Goal: Task Accomplishment & Management: Use online tool/utility

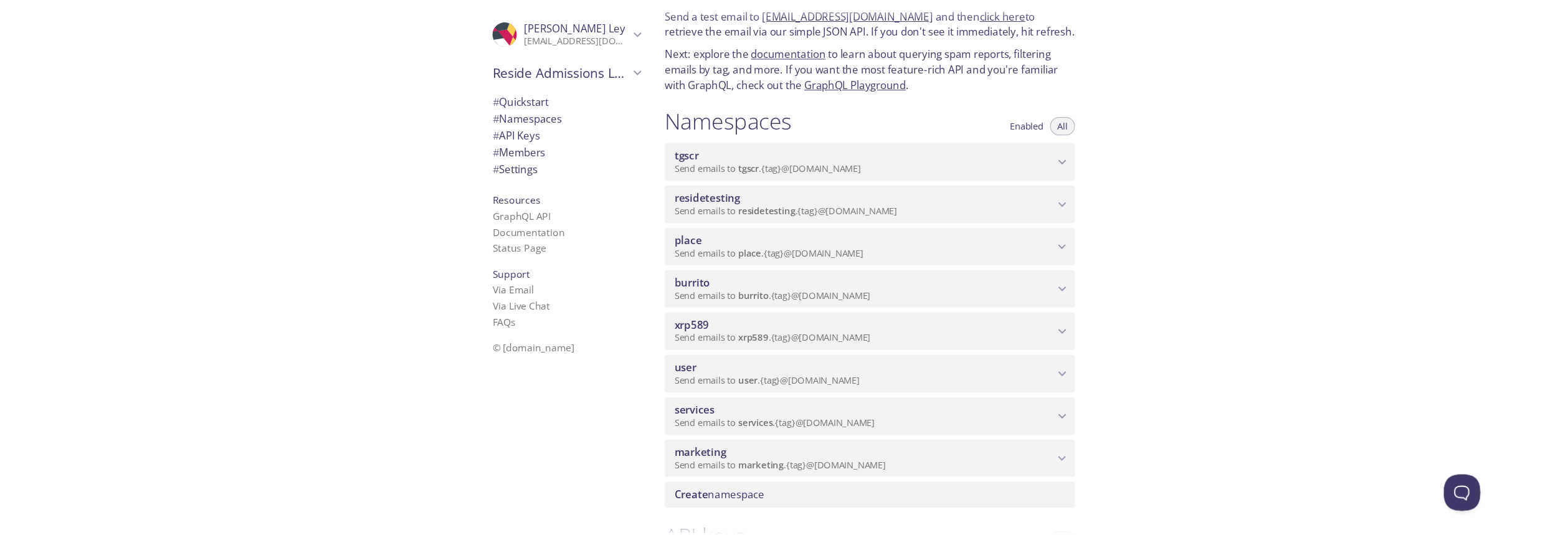
scroll to position [50, 0]
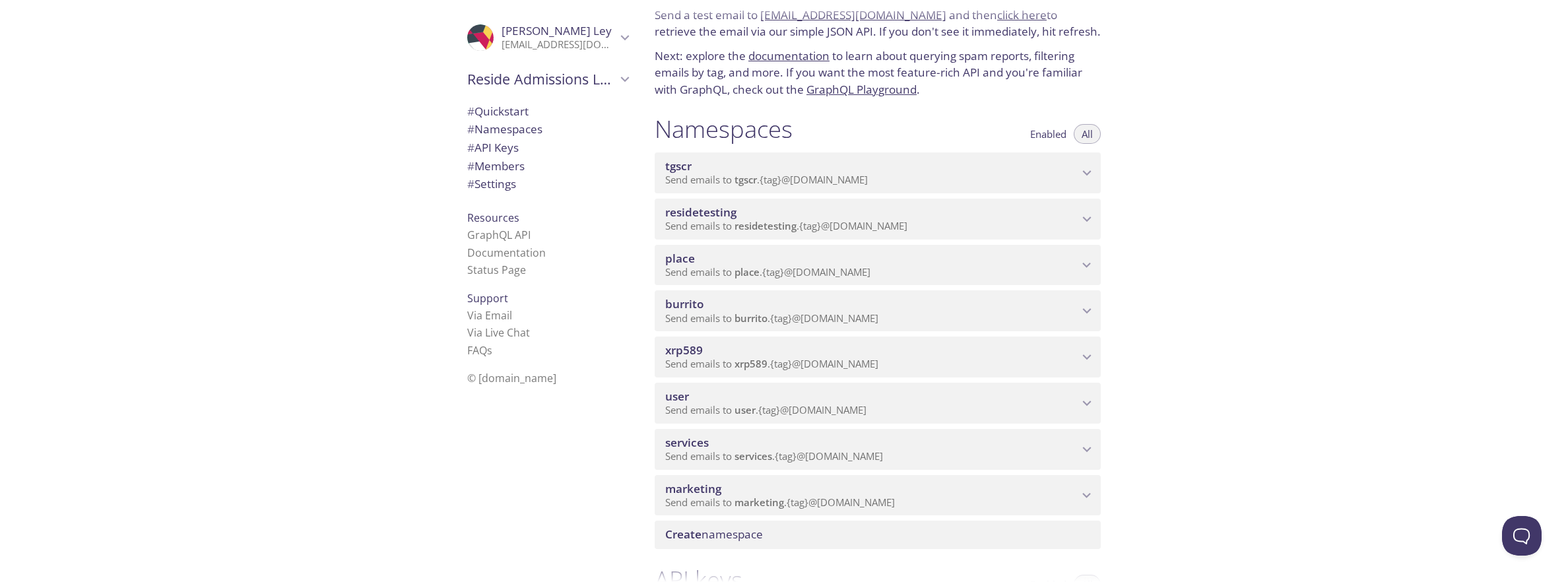
click at [1002, 450] on p "Send emails to services . {tag} @[DOMAIN_NAME]" at bounding box center [871, 457] width 413 height 14
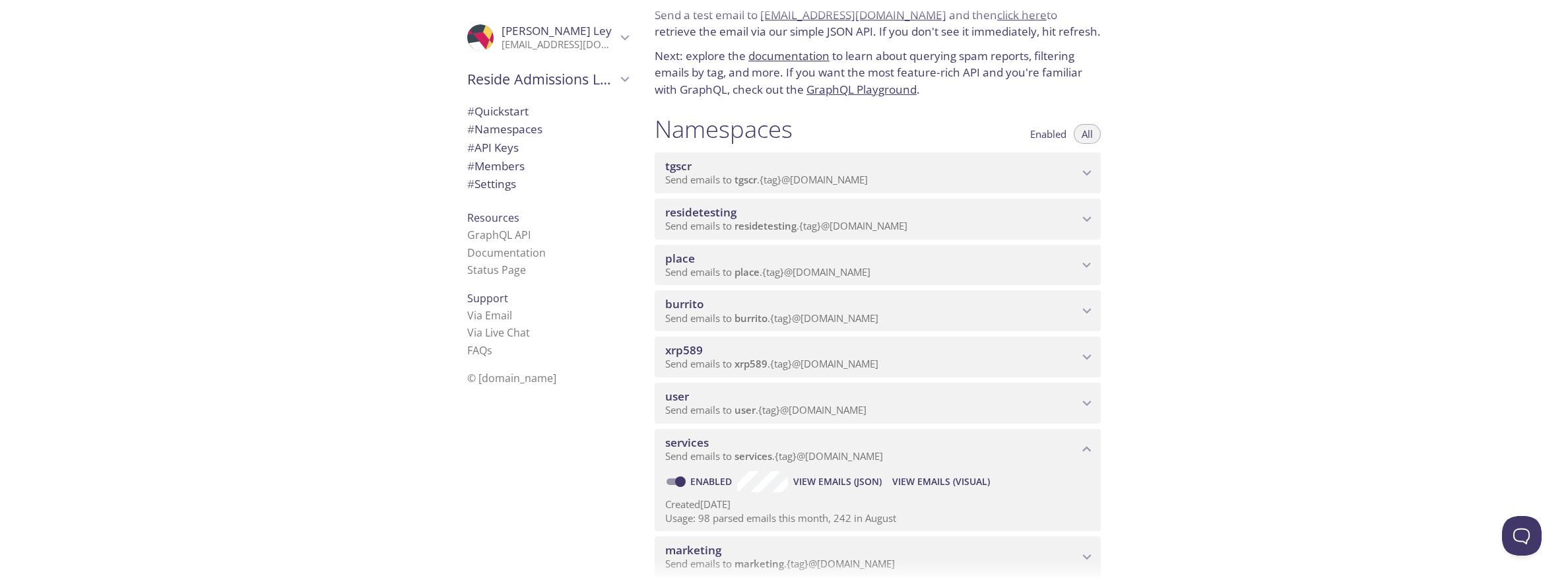
click at [914, 479] on span "View Emails (Visual)" at bounding box center [941, 481] width 98 height 15
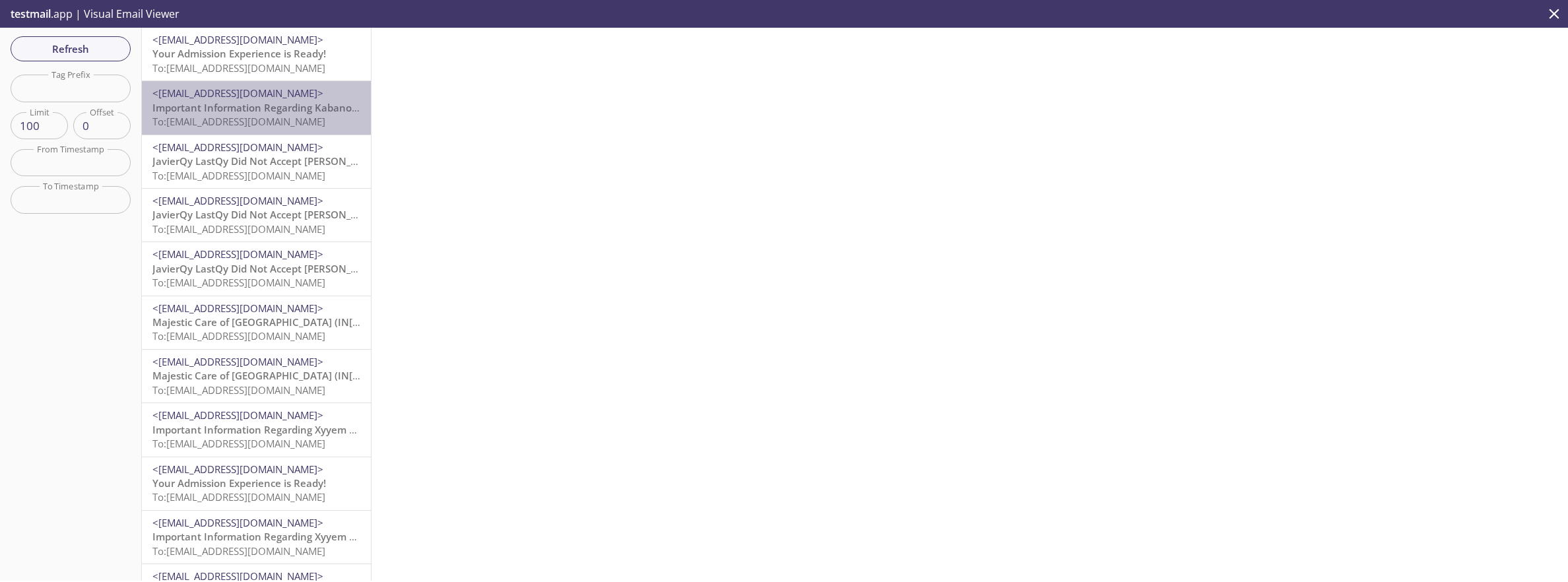
click at [271, 115] on span "To: [EMAIL_ADDRESS][DOMAIN_NAME]" at bounding box center [239, 121] width 173 height 14
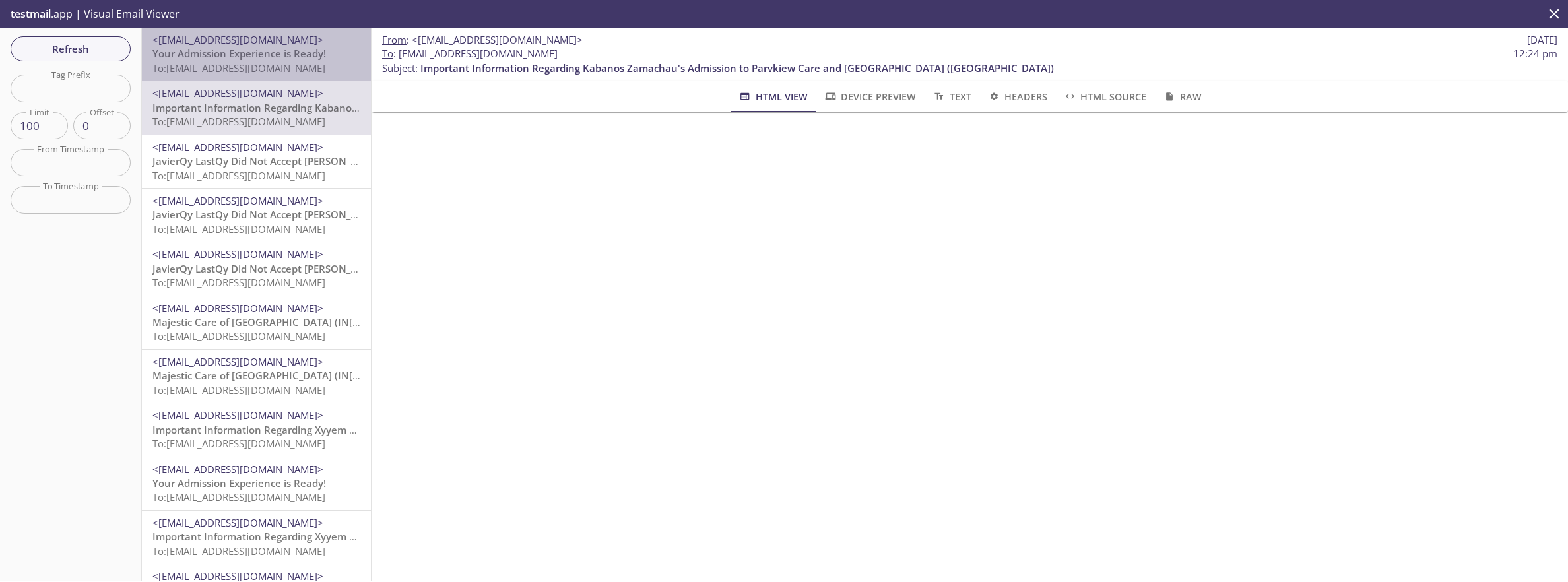
drag, startPoint x: 281, startPoint y: 58, endPoint x: 323, endPoint y: 111, distance: 67.6
click at [281, 58] on span "Your Admission Experience is Ready!" at bounding box center [239, 54] width 174 height 14
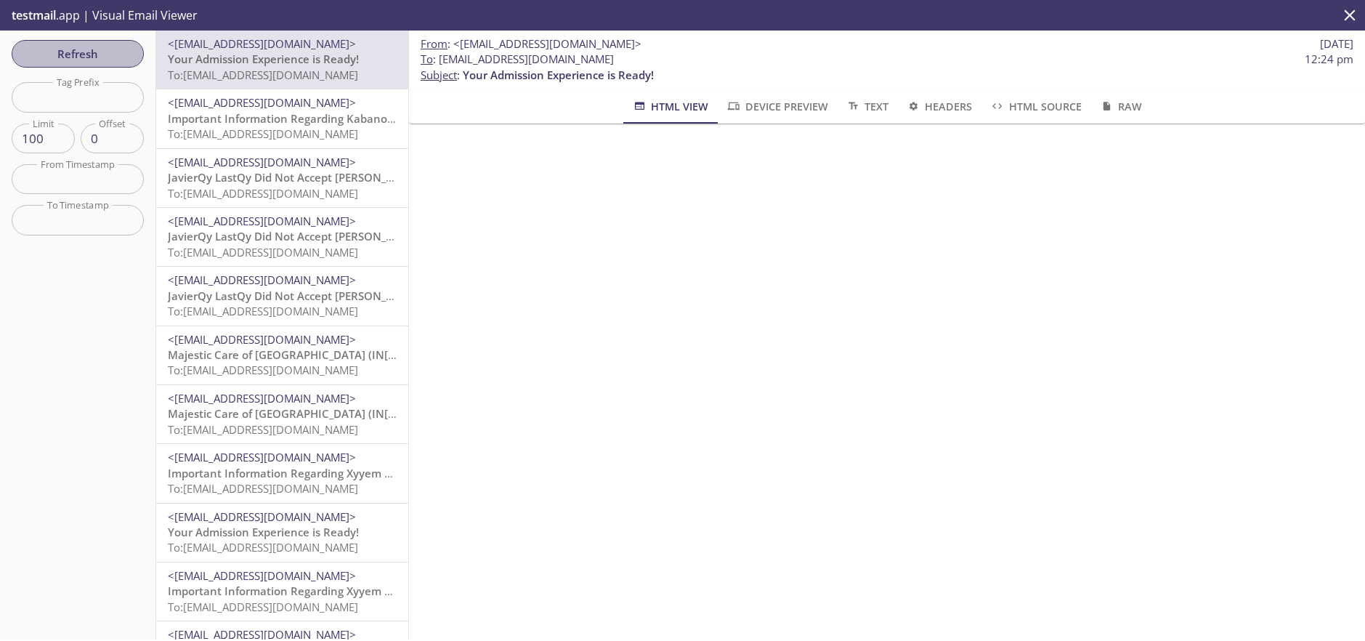
click at [73, 53] on span "Refresh" at bounding box center [77, 53] width 109 height 19
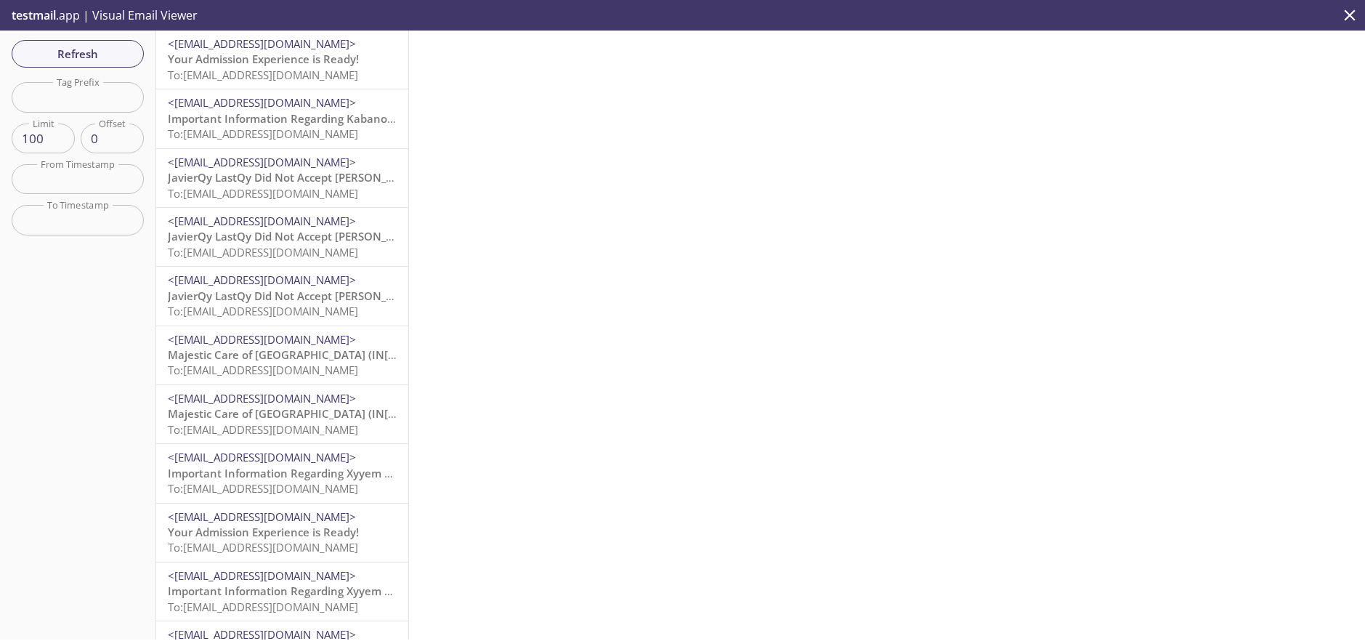
click at [247, 114] on span "Important Information Regarding Kabanos Zamachau's Admission to Parvkiew Care a…" at bounding box center [517, 118] width 698 height 15
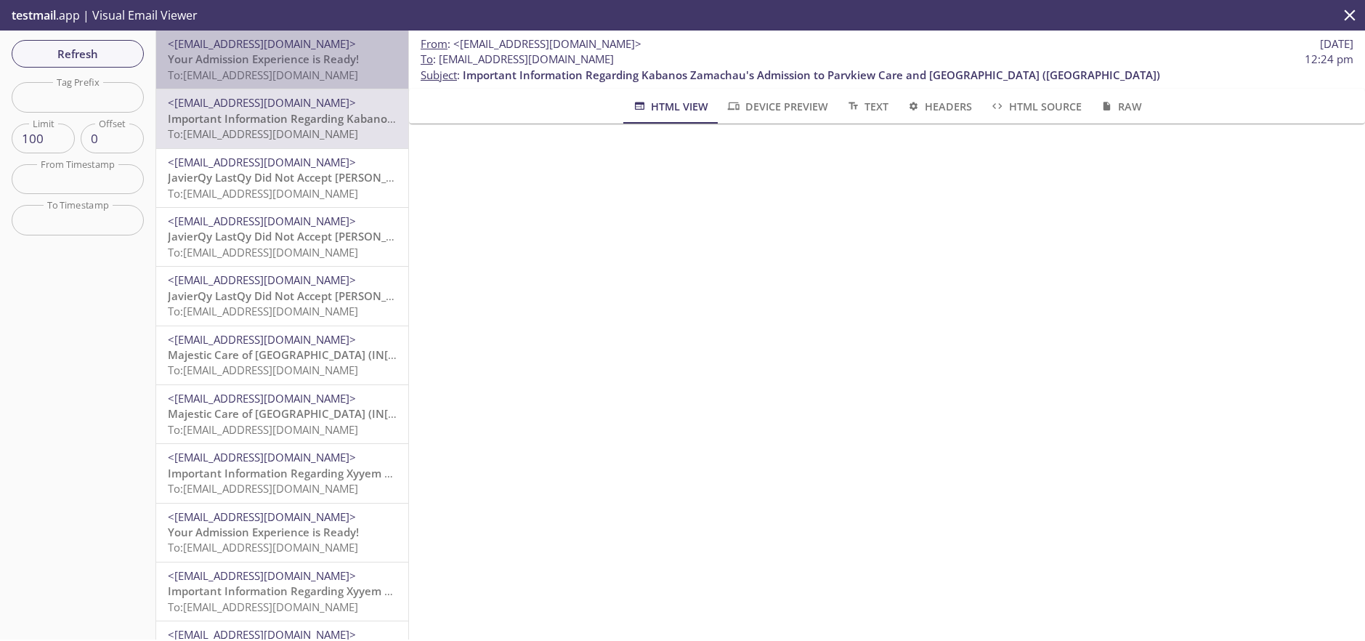
click at [275, 70] on span "To: [EMAIL_ADDRESS][DOMAIN_NAME]" at bounding box center [263, 75] width 190 height 15
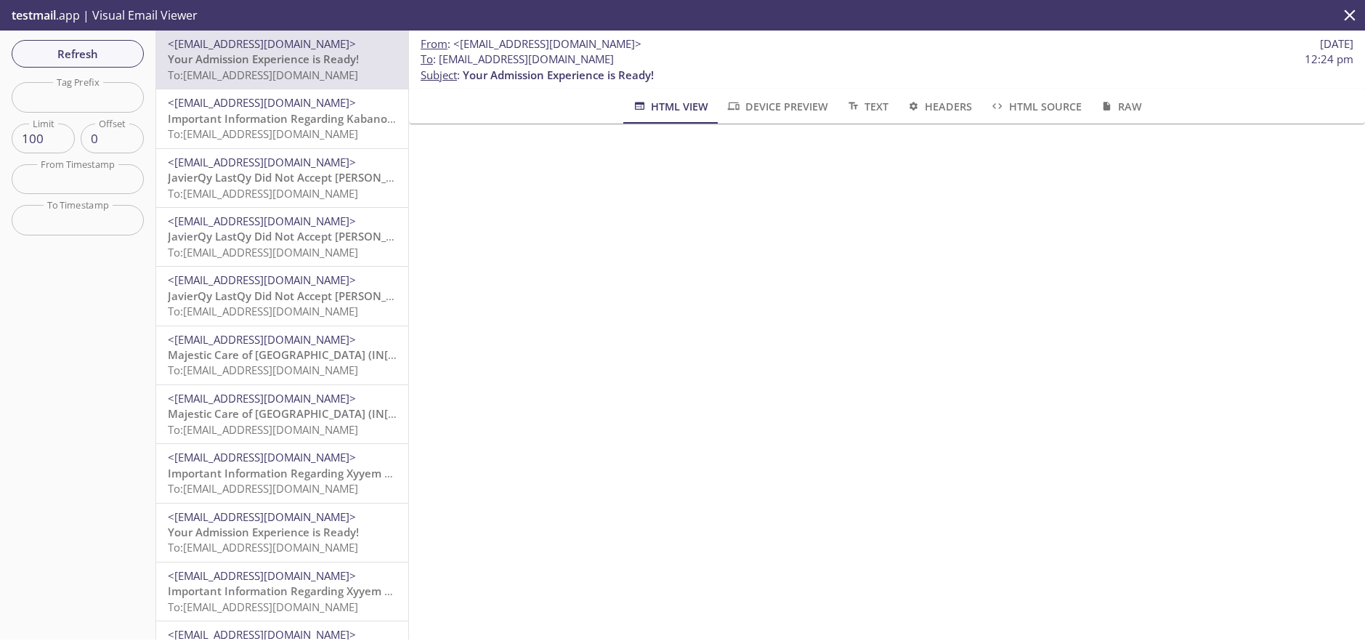
click at [84, 50] on span "Refresh" at bounding box center [77, 53] width 109 height 19
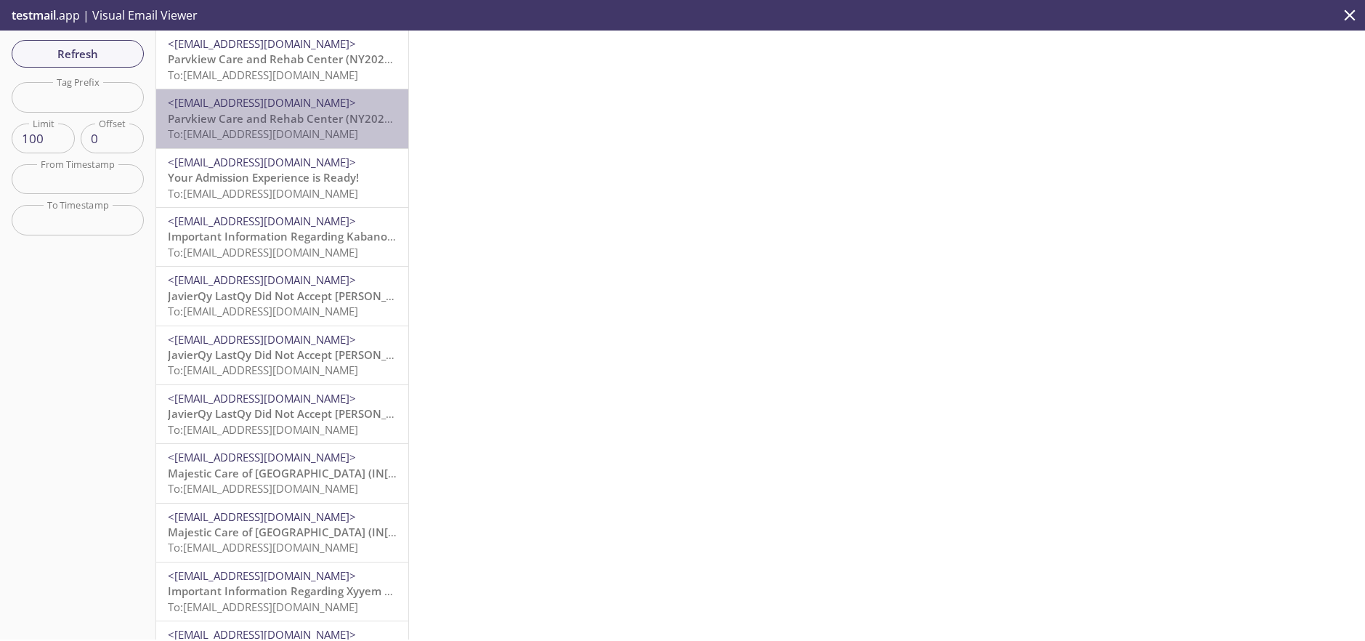
click at [258, 130] on span "To: [EMAIL_ADDRESS][DOMAIN_NAME]" at bounding box center [263, 133] width 190 height 15
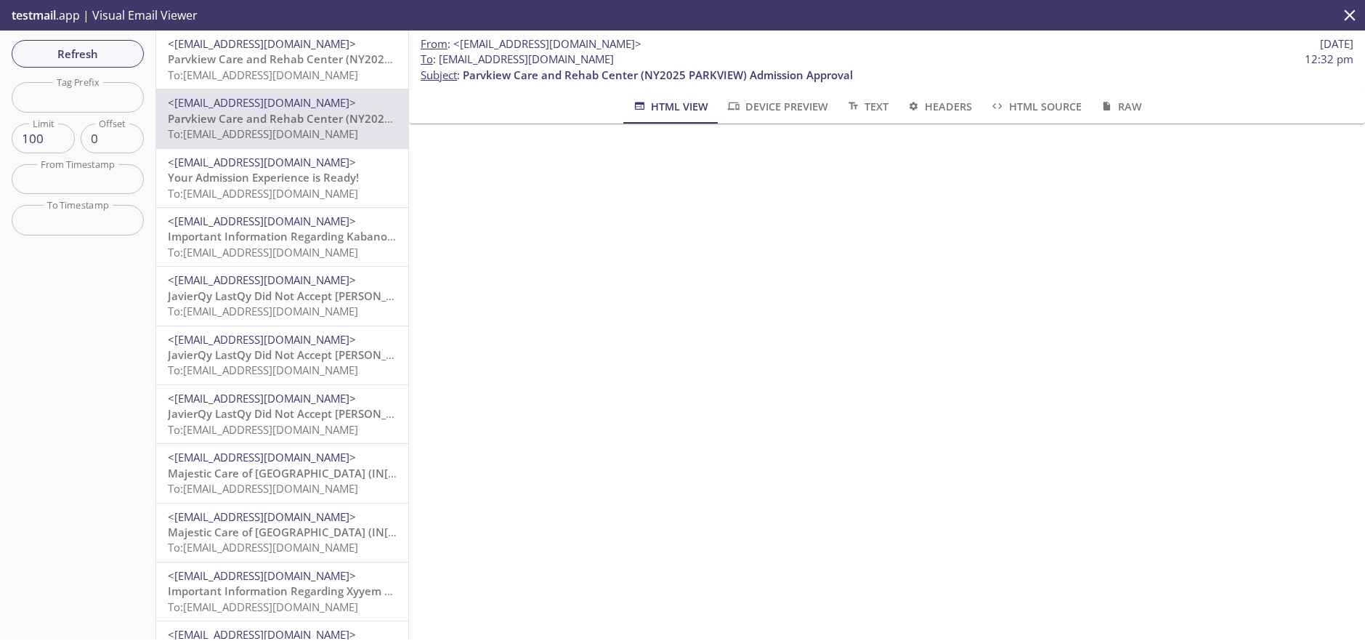
click at [309, 76] on span "To: [EMAIL_ADDRESS][DOMAIN_NAME]" at bounding box center [263, 75] width 190 height 15
